Goal: Information Seeking & Learning: Learn about a topic

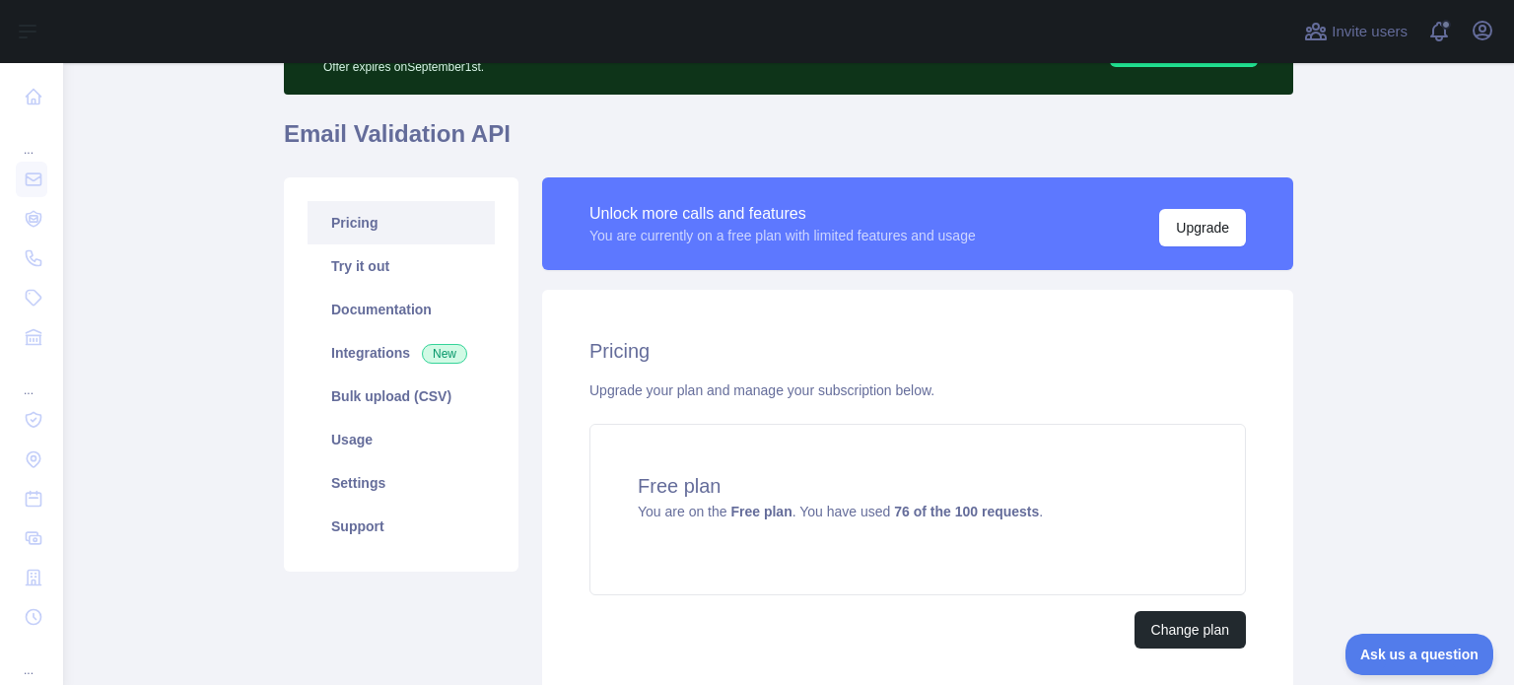
scroll to position [277, 0]
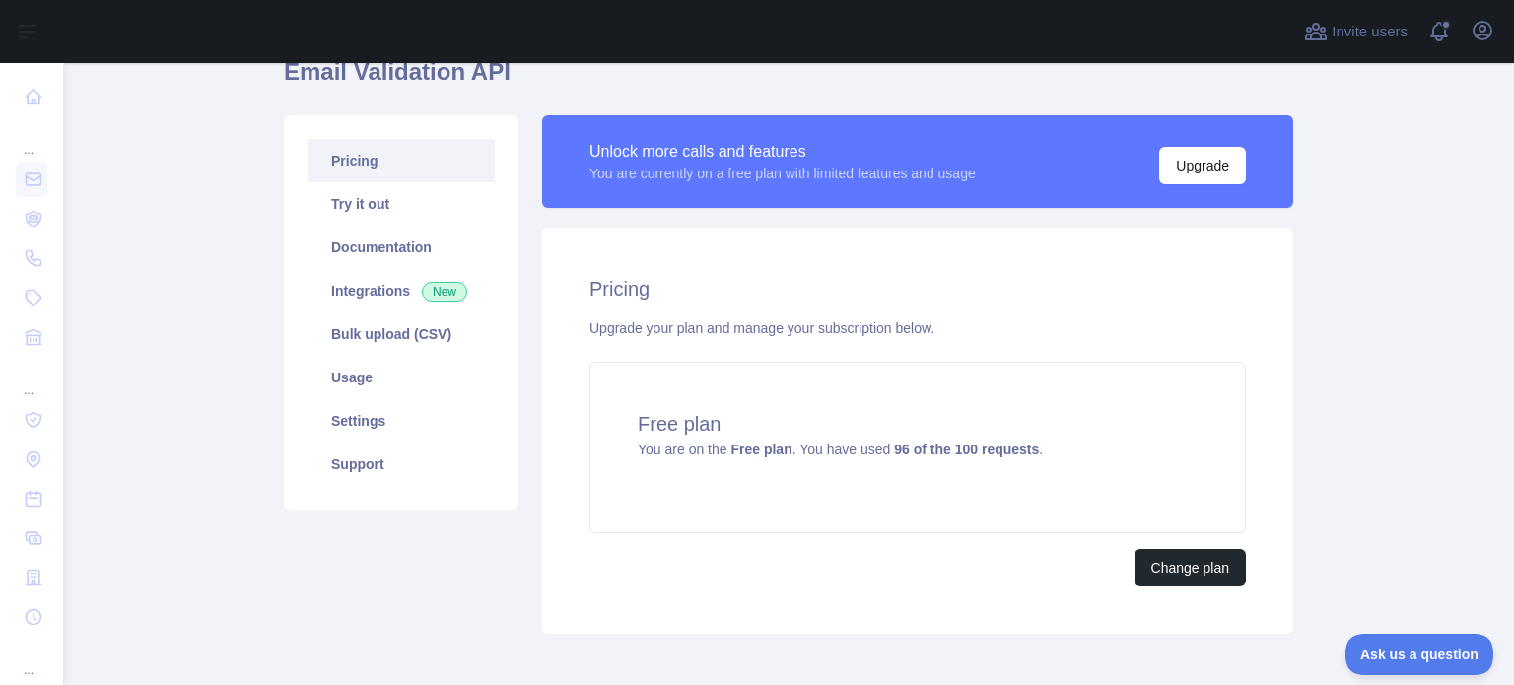
scroll to position [197, 0]
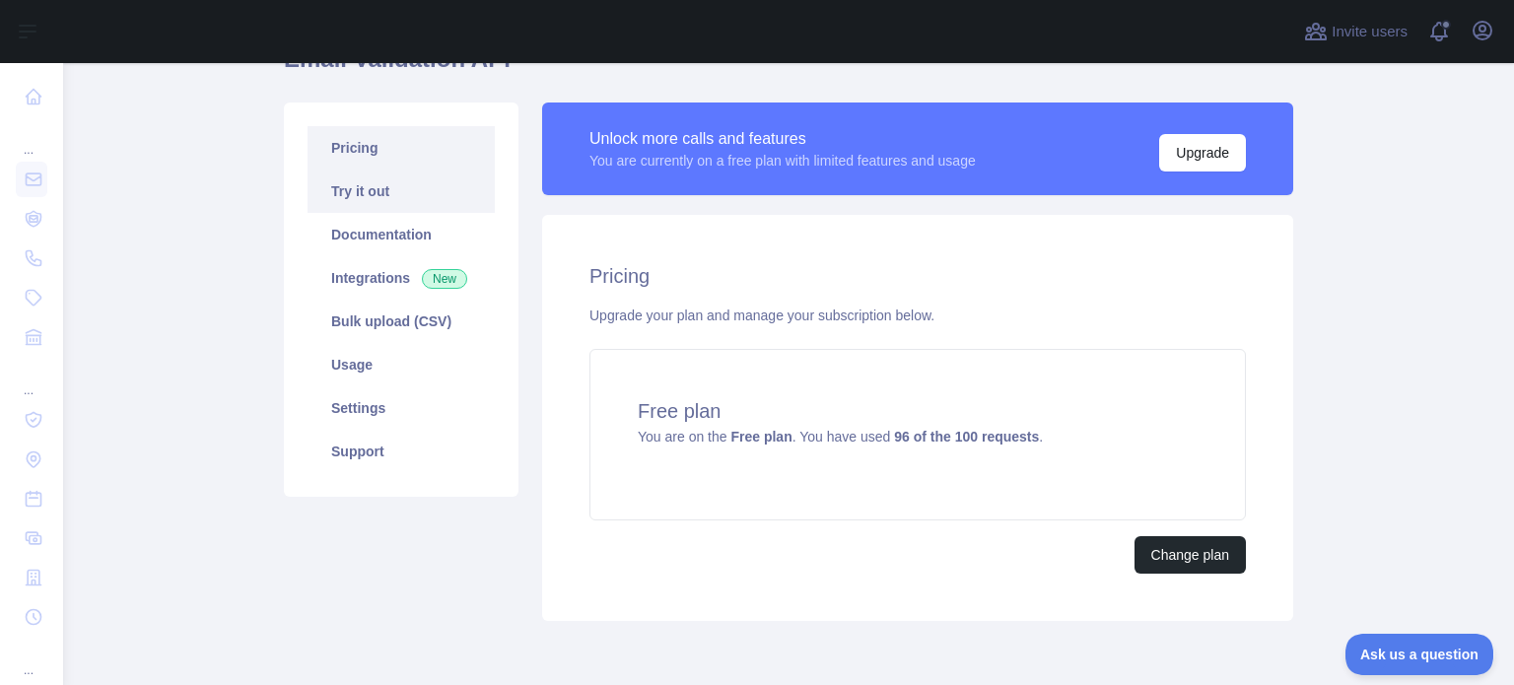
click at [359, 189] on link "Try it out" at bounding box center [400, 191] width 187 height 43
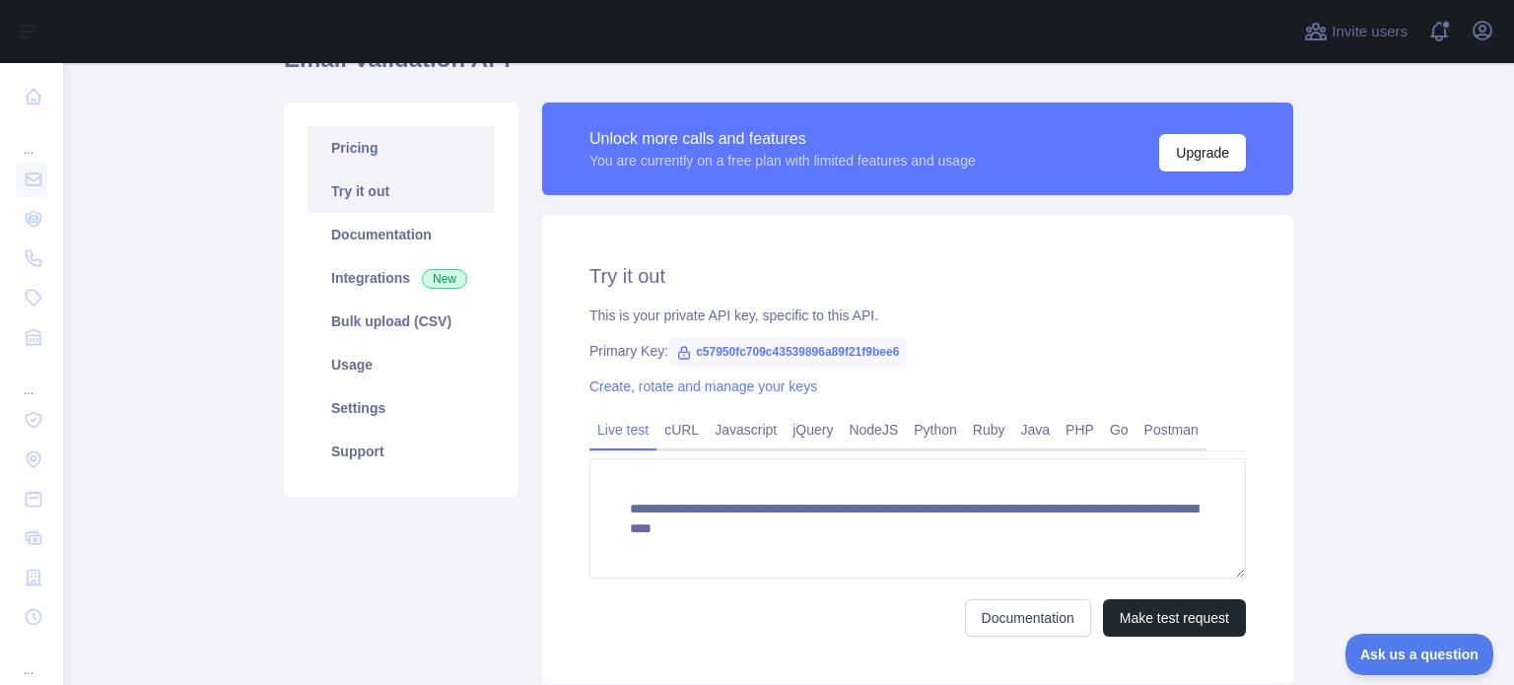
click at [367, 164] on link "Pricing" at bounding box center [400, 147] width 187 height 43
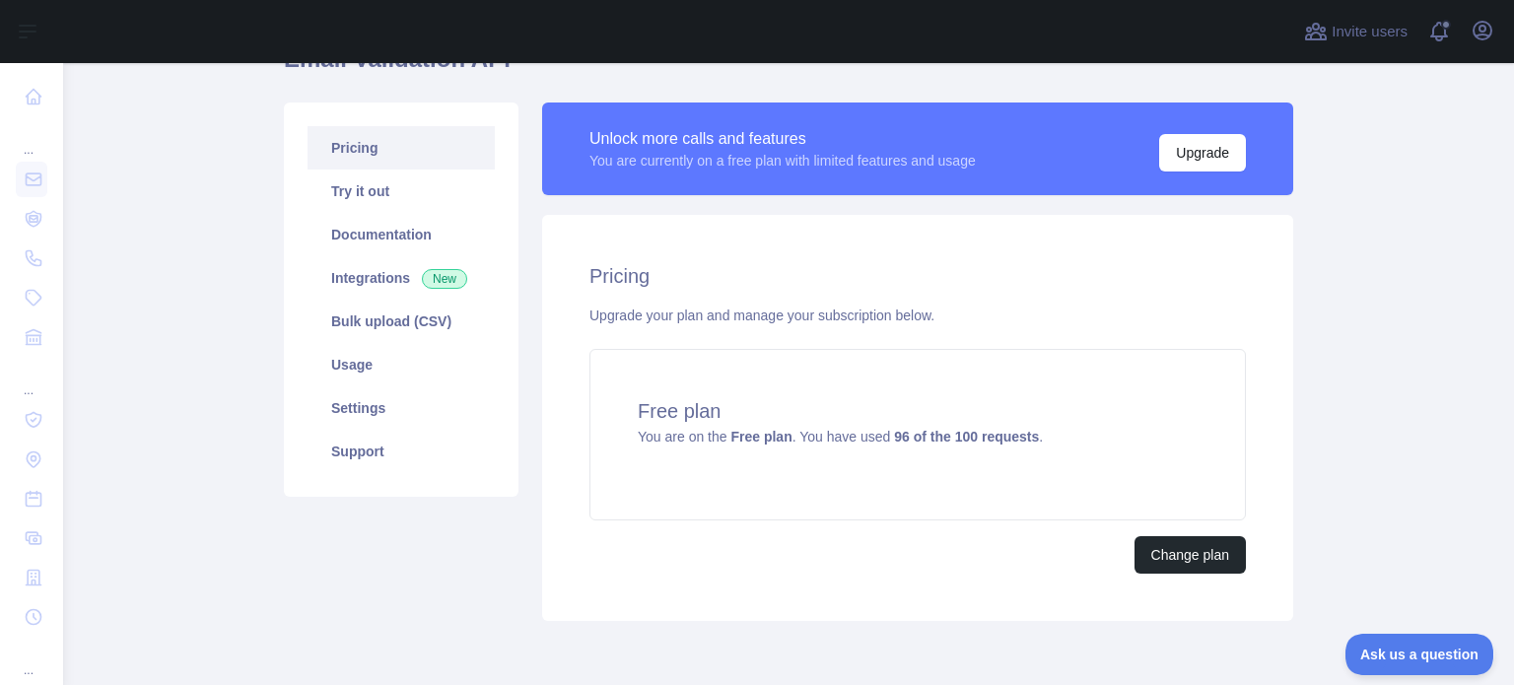
click at [335, 133] on link "Pricing" at bounding box center [400, 147] width 187 height 43
click at [358, 188] on link "Try it out" at bounding box center [400, 191] width 187 height 43
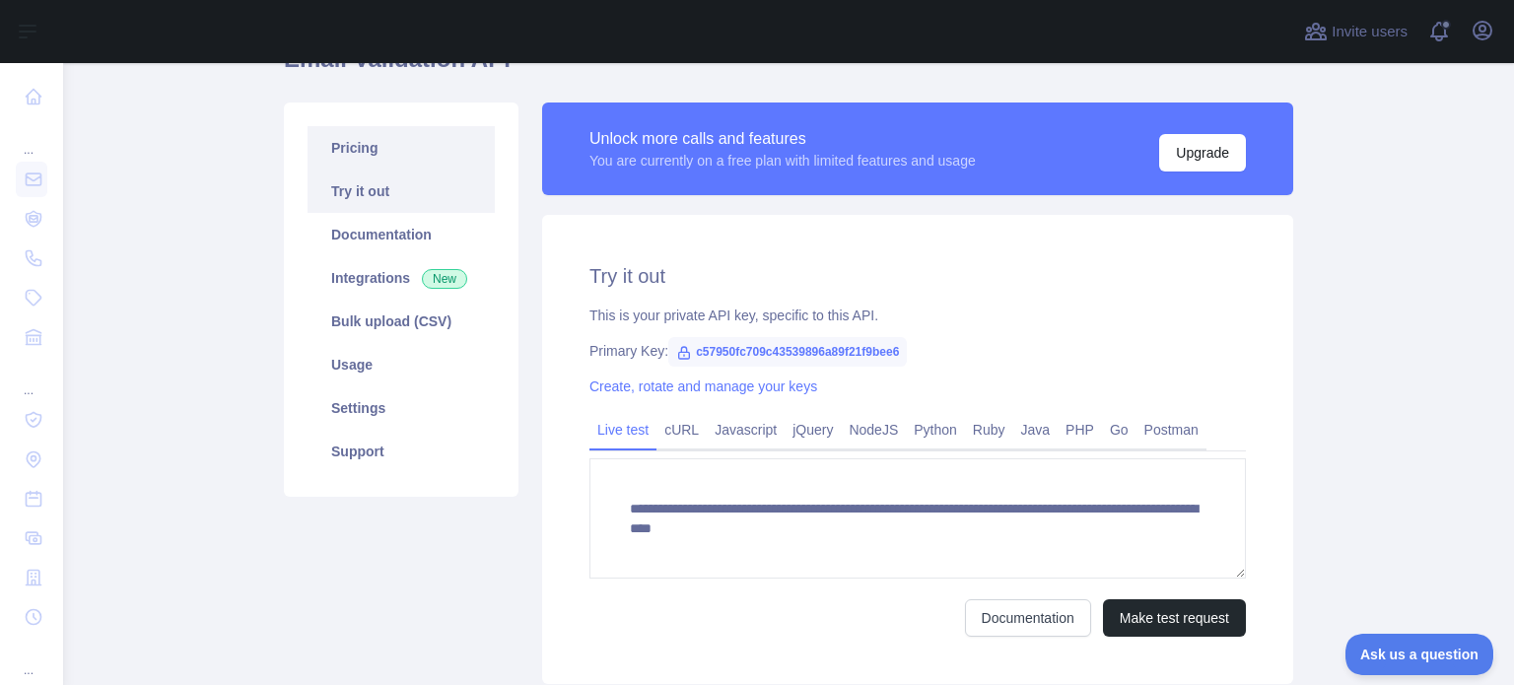
click at [351, 149] on link "Pricing" at bounding box center [400, 147] width 187 height 43
